Goal: Task Accomplishment & Management: Complete application form

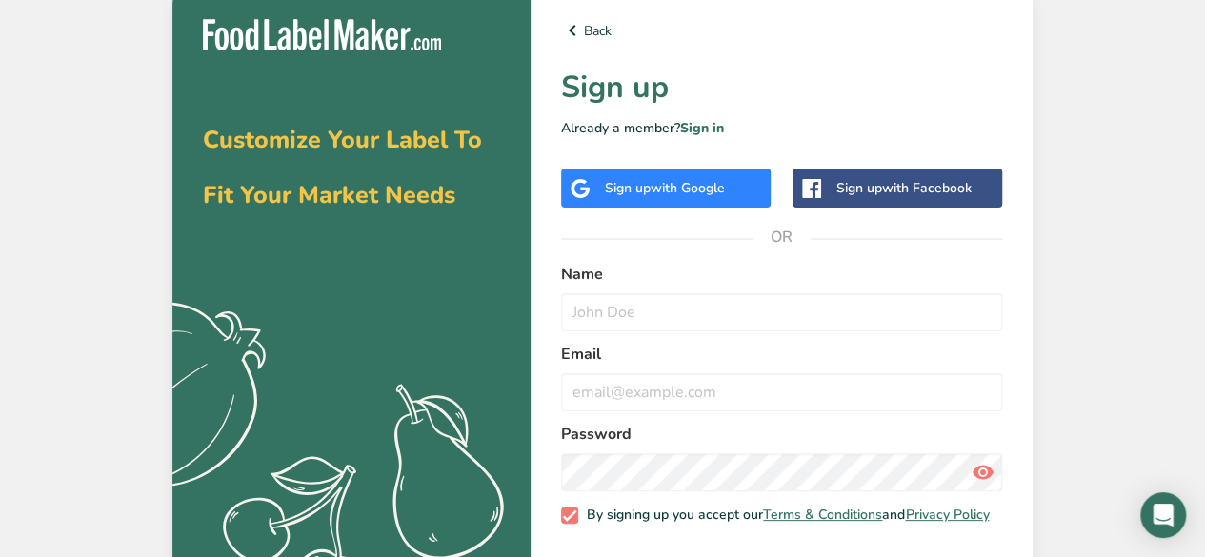
click at [677, 205] on div "Sign up with Google" at bounding box center [666, 188] width 210 height 39
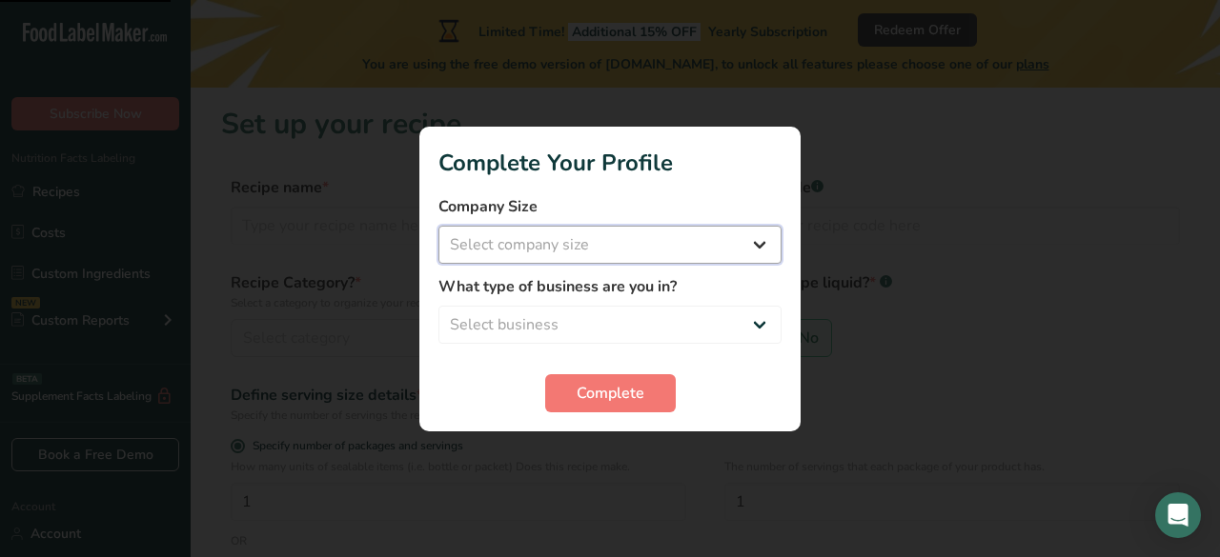
click at [573, 253] on select "Select company size Fewer than 10 Employees 10 to 50 Employees 51 to 500 Employ…" at bounding box center [609, 245] width 343 height 38
select select "1"
click at [438, 226] on select "Select company size Fewer than 10 Employees 10 to 50 Employees 51 to 500 Employ…" at bounding box center [609, 245] width 343 height 38
click at [583, 285] on label "What type of business are you in?" at bounding box center [609, 286] width 343 height 23
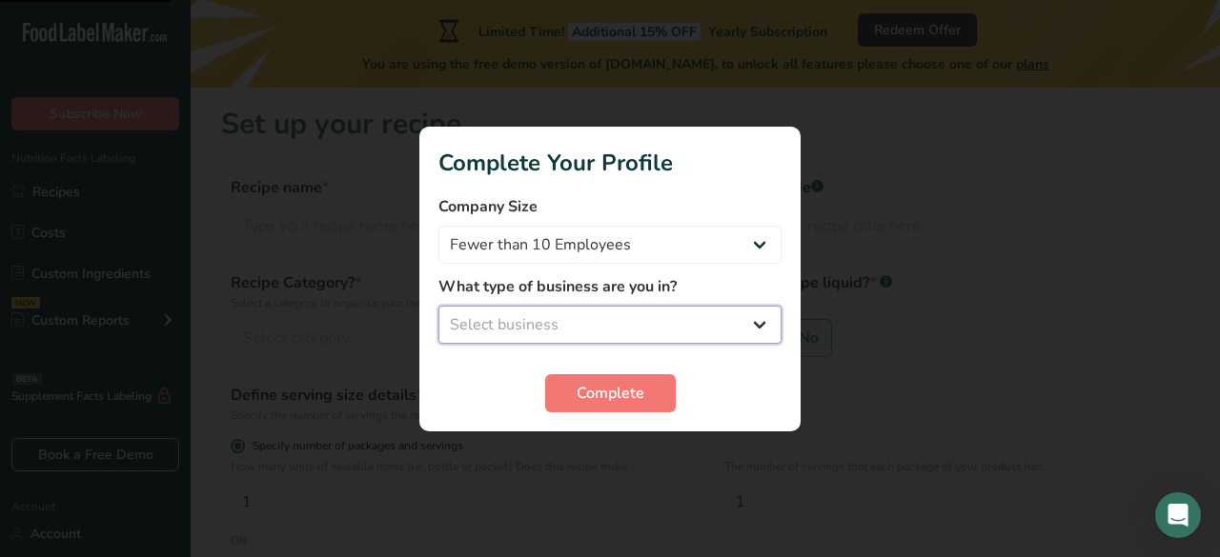
click at [586, 320] on select "Select business Packaged Food Manufacturer Restaurant & Cafe Bakery Meal Plans …" at bounding box center [609, 325] width 343 height 38
select select "1"
click at [438, 306] on select "Select business Packaged Food Manufacturer Restaurant & Cafe Bakery Meal Plans …" at bounding box center [609, 325] width 343 height 38
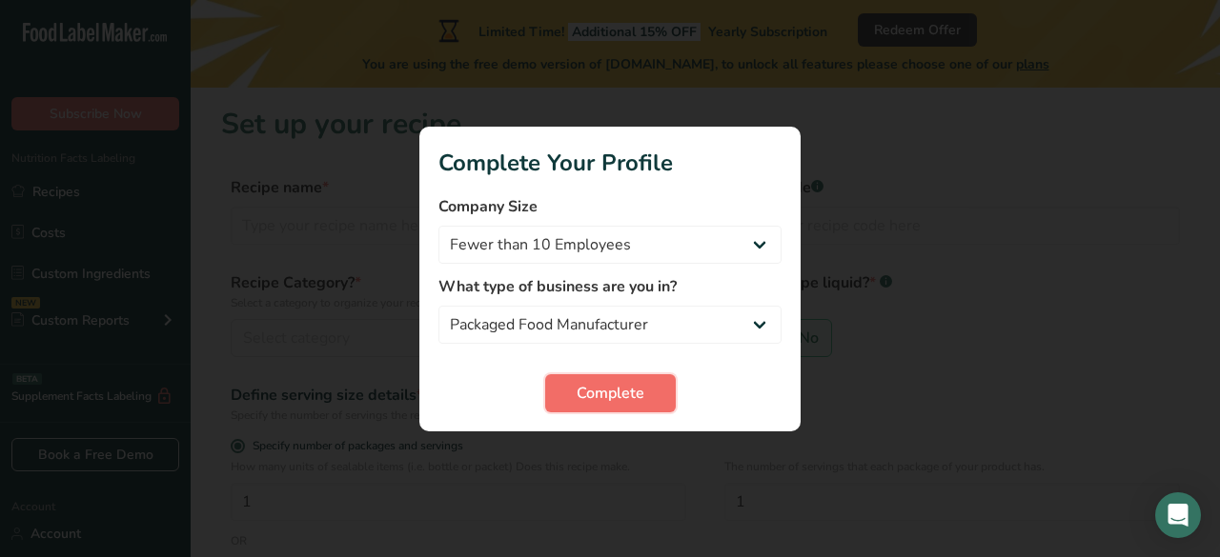
click at [617, 393] on span "Complete" at bounding box center [611, 393] width 68 height 23
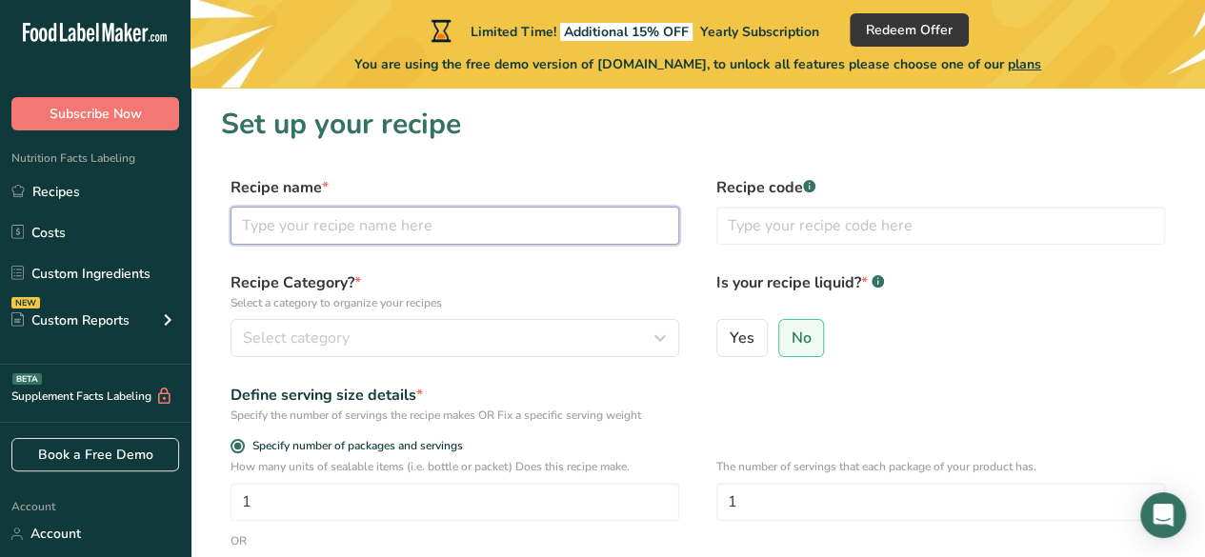
click at [392, 215] on input "text" at bounding box center [455, 226] width 449 height 38
type input "Creamy Crunch"
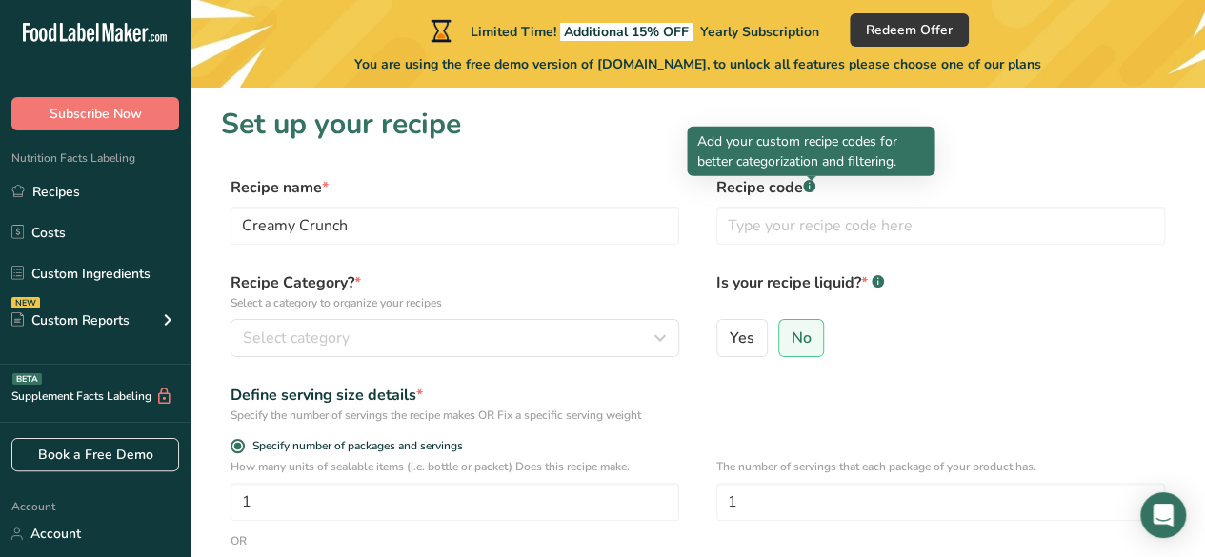
click at [812, 188] on rect at bounding box center [809, 186] width 12 height 12
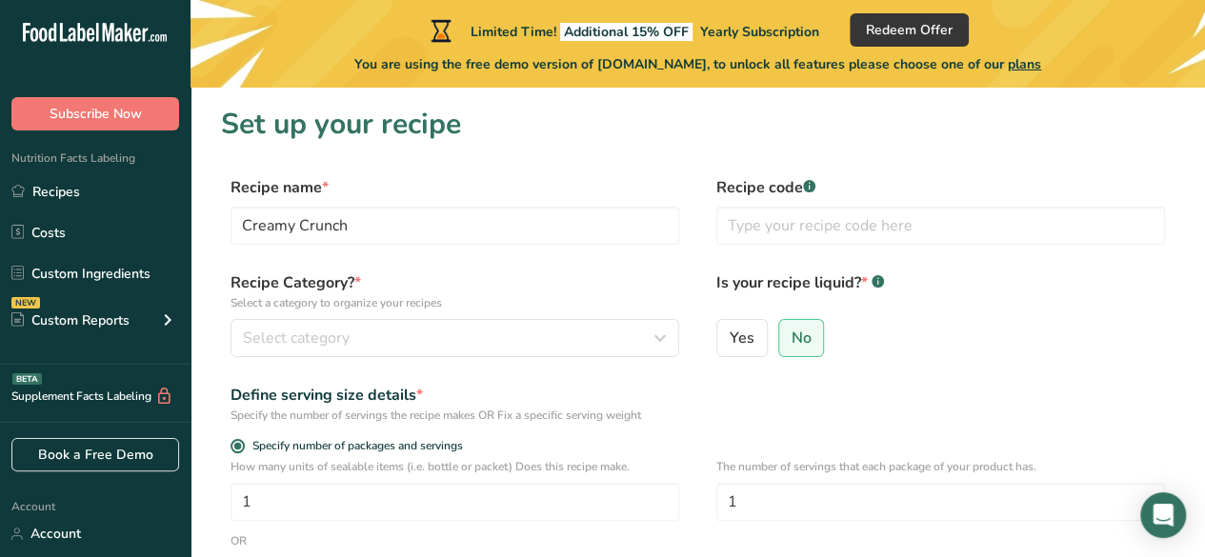
click at [812, 188] on rect at bounding box center [809, 186] width 12 height 12
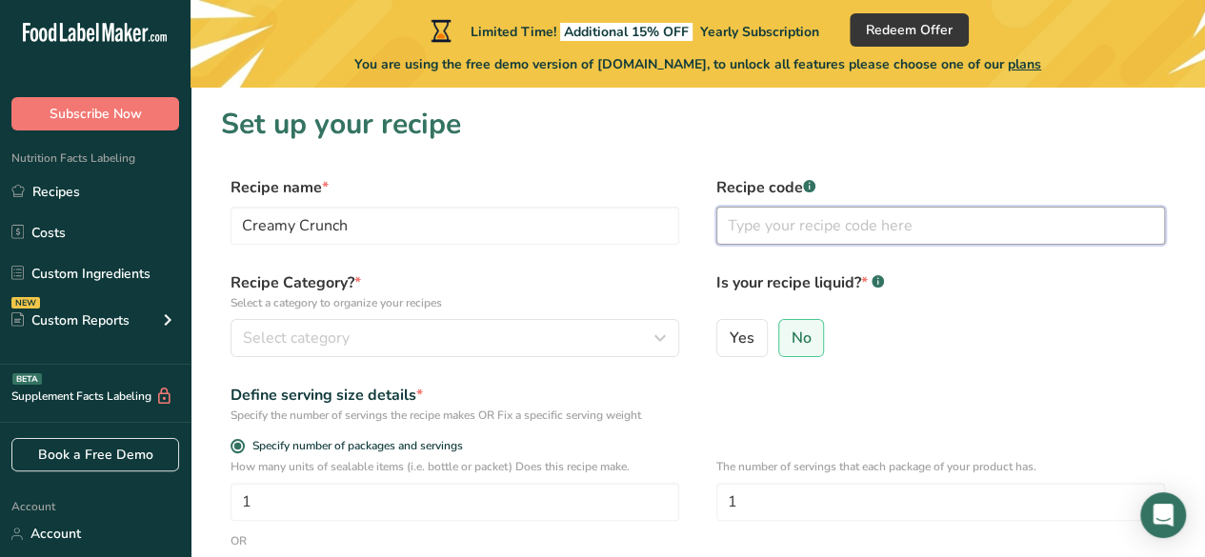
click at [809, 231] on input "text" at bounding box center [941, 226] width 449 height 38
type input "Blah Blah Blah"
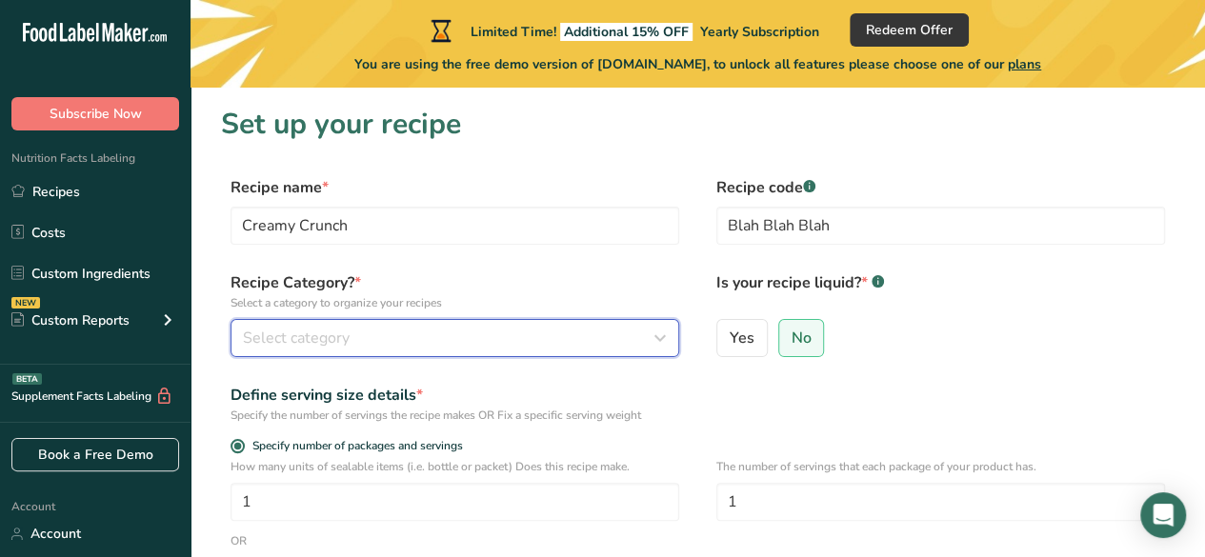
click at [638, 346] on div "Select category" at bounding box center [449, 338] width 413 height 23
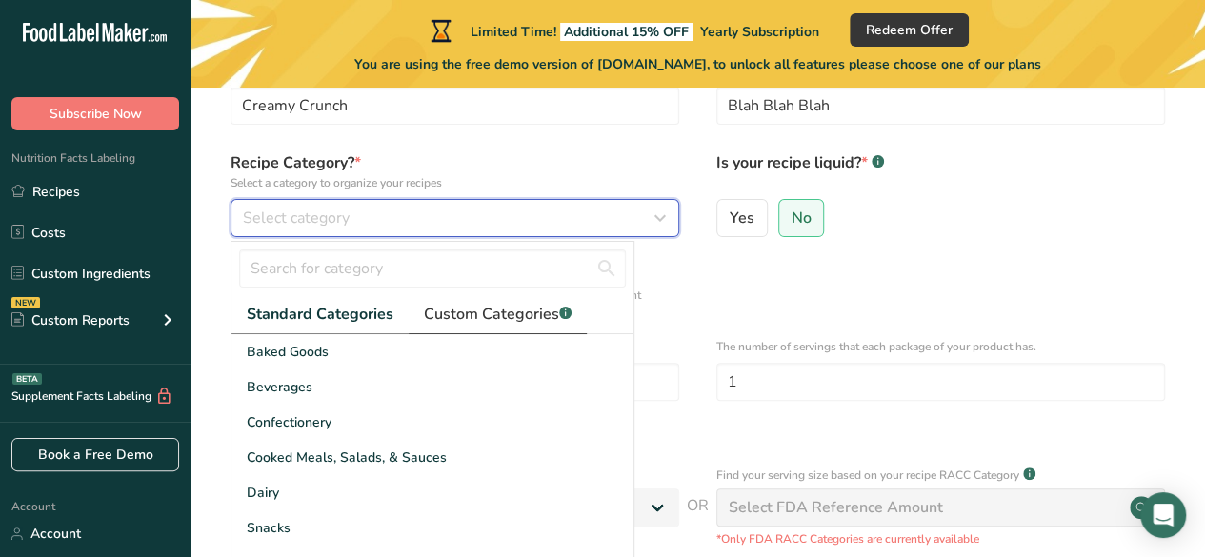
scroll to position [142, 0]
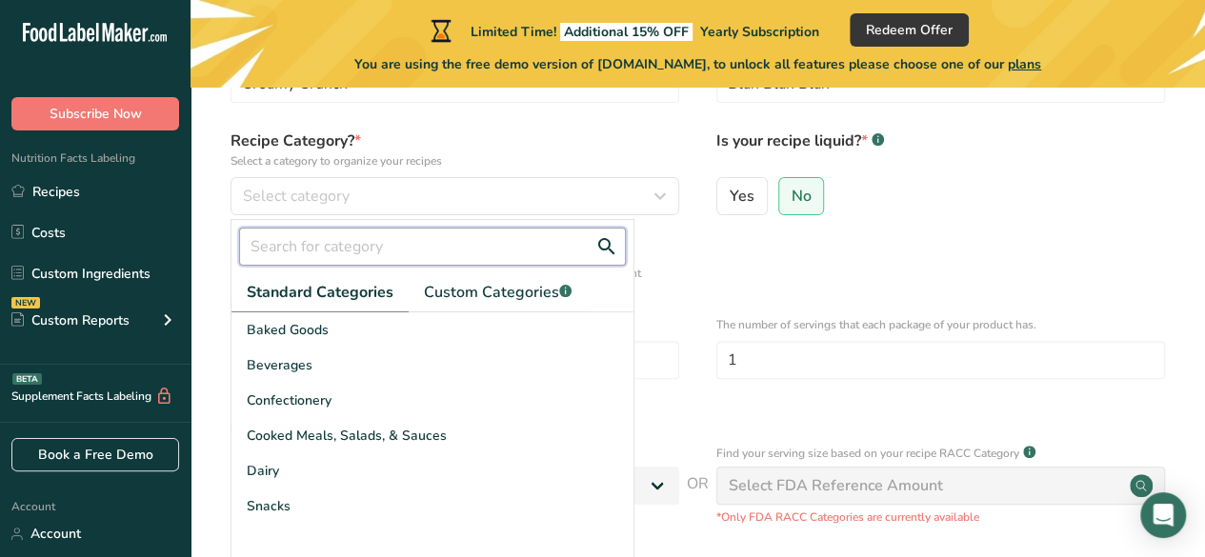
click at [367, 249] on input "text" at bounding box center [432, 247] width 387 height 38
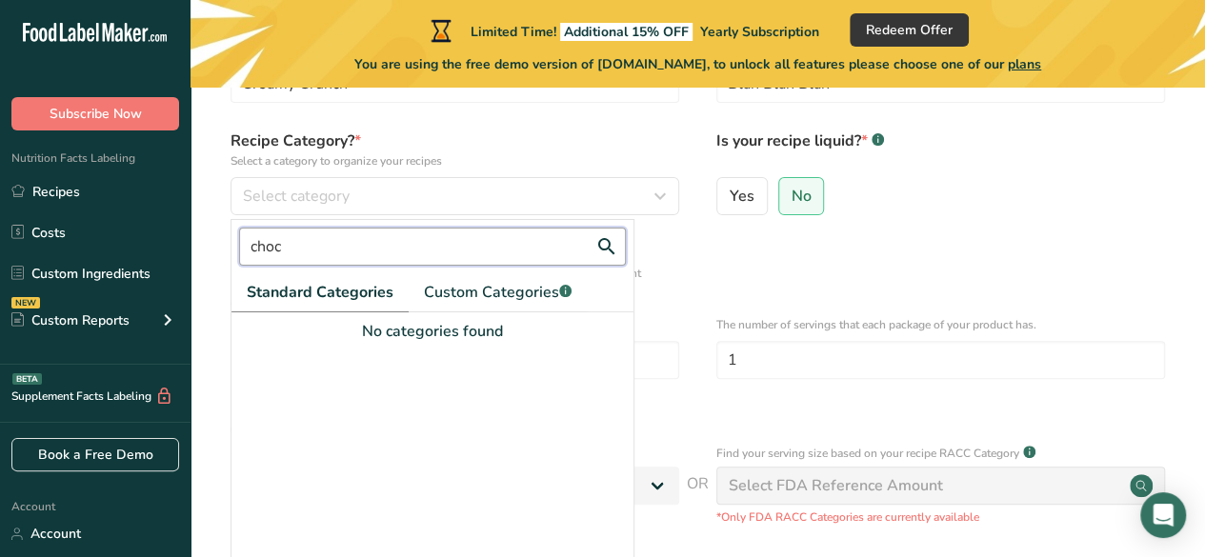
type input "choc"
click at [675, 290] on form "Recipe name * Creamy Crunch Recipe code .a-a{fill:#347362;}.b-a{fill:#fff;} Bla…" at bounding box center [698, 352] width 954 height 637
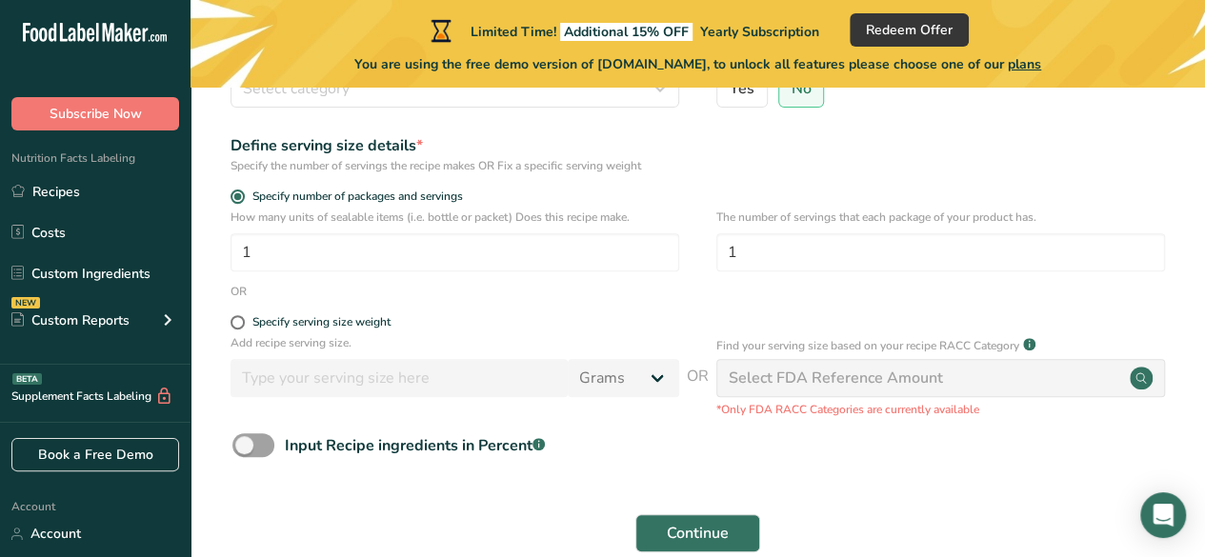
scroll to position [249, 0]
